Goal: Transaction & Acquisition: Subscribe to service/newsletter

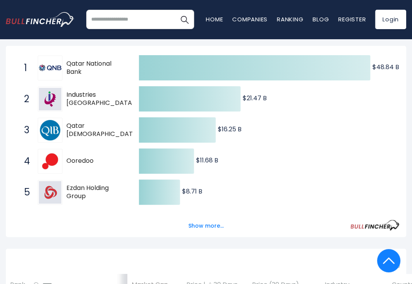
scroll to position [116, 0]
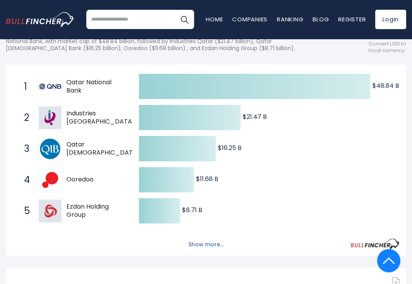
click at [208, 244] on button "Show more..." at bounding box center [206, 244] width 45 height 13
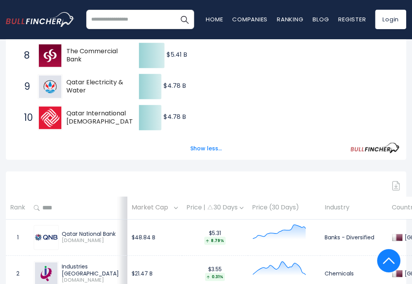
scroll to position [388, 0]
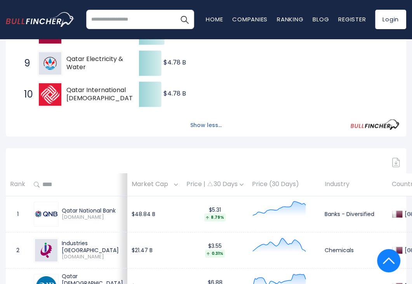
click at [203, 126] on button "Show less..." at bounding box center [206, 125] width 41 height 13
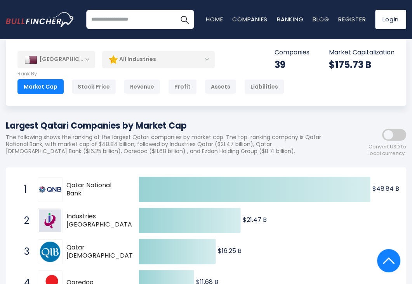
scroll to position [0, 0]
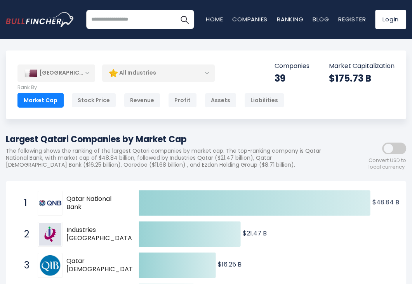
drag, startPoint x: 389, startPoint y: 151, endPoint x: 399, endPoint y: 150, distance: 9.7
click at [399, 150] on span at bounding box center [394, 148] width 24 height 12
drag, startPoint x: 390, startPoint y: 151, endPoint x: 415, endPoint y: 143, distance: 26.2
click at [412, 143] on html "Home Companies Ranking Blog Register Login Home" at bounding box center [206, 142] width 412 height 284
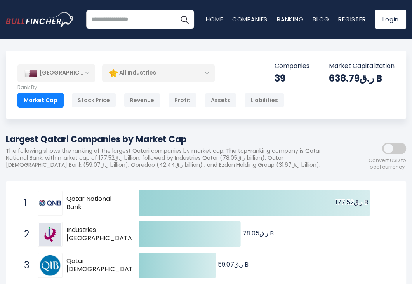
click at [385, 148] on span at bounding box center [394, 148] width 24 height 12
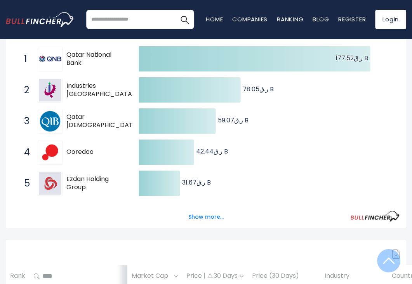
scroll to position [194, 0]
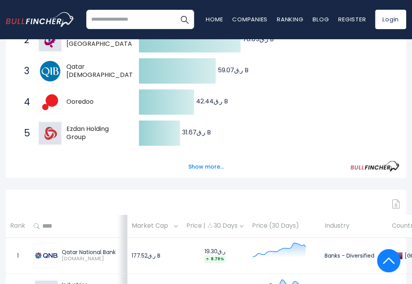
click at [188, 160] on div "Show more..." at bounding box center [205, 162] width 387 height 22
click at [196, 163] on button "Show more..." at bounding box center [206, 166] width 45 height 13
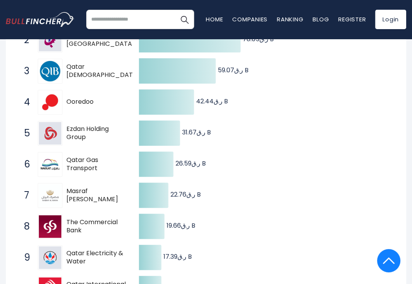
click at [73, 167] on span "Qatar Gas Transport" at bounding box center [95, 164] width 59 height 16
click at [76, 197] on span "Masraf Al Rayan" at bounding box center [95, 195] width 59 height 16
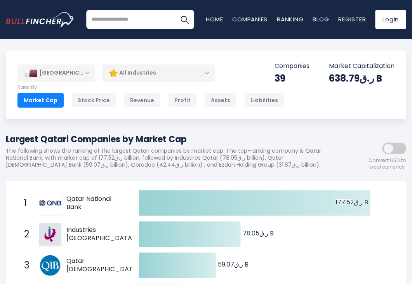
click at [343, 18] on link "Register" at bounding box center [352, 19] width 28 height 8
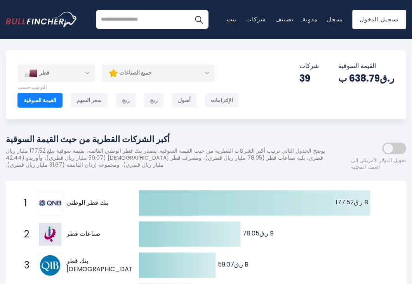
click at [237, 20] on font "بيت" at bounding box center [232, 19] width 10 height 8
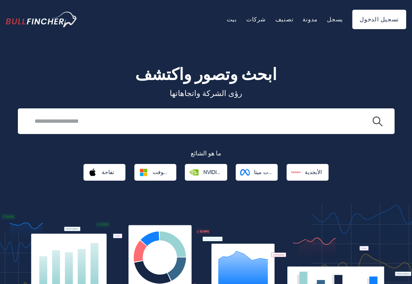
click at [320, 58] on div "ابحث وتصور واكتشف رؤى الشركة واتجاهاتها عمليات البحث الأخيرة عمليات البحث الشائ…" at bounding box center [206, 164] width 412 height 275
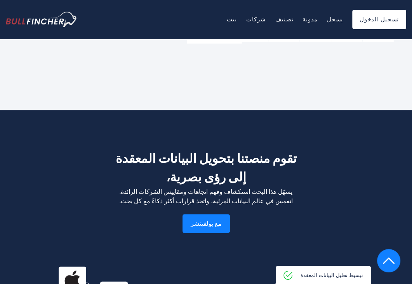
scroll to position [1009, 0]
